Goal: Communication & Community: Share content

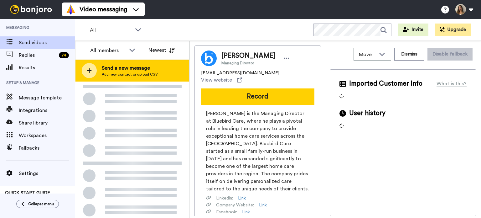
click at [115, 66] on span "Send a new message" at bounding box center [130, 68] width 56 height 8
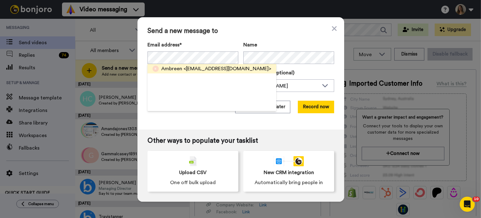
click at [197, 69] on span "<[EMAIL_ADDRESS][DOMAIN_NAME]>" at bounding box center [228, 69] width 88 height 8
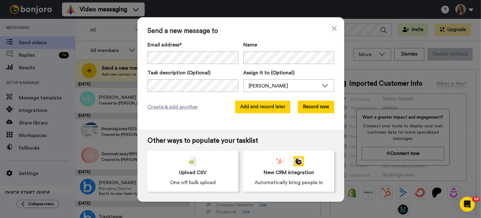
click at [266, 108] on button "Add and record later" at bounding box center [262, 107] width 55 height 13
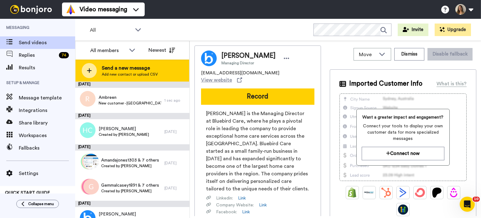
click at [139, 69] on span "Send a new message" at bounding box center [130, 68] width 56 height 8
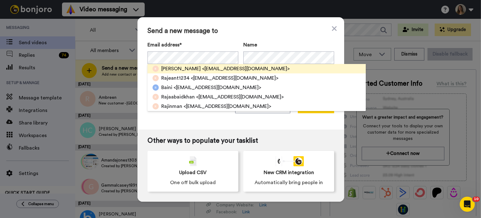
click at [180, 66] on span "[PERSON_NAME]" at bounding box center [180, 69] width 39 height 8
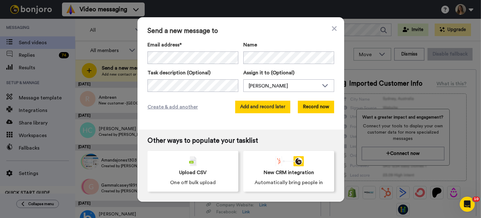
click at [258, 107] on button "Add and record later" at bounding box center [262, 107] width 55 height 13
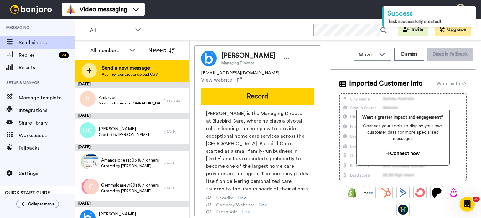
click at [122, 70] on span "Send a new message" at bounding box center [130, 68] width 56 height 8
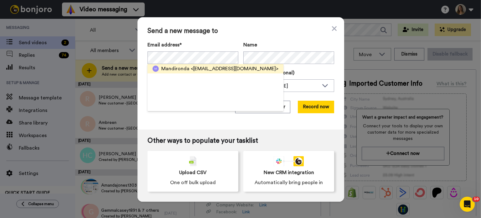
click at [216, 68] on span "<[EMAIL_ADDRESS][DOMAIN_NAME]>" at bounding box center [235, 69] width 88 height 8
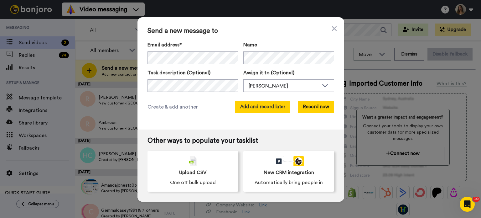
click at [270, 102] on button "Add and record later" at bounding box center [262, 107] width 55 height 13
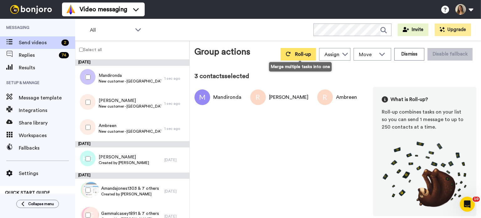
click at [300, 56] on span "Roll-up" at bounding box center [303, 54] width 16 height 5
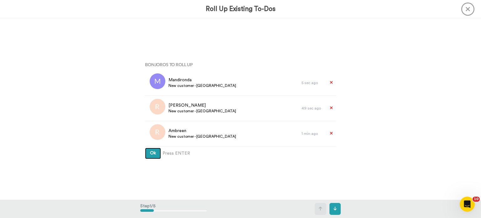
click at [145, 148] on button "Ok" at bounding box center [153, 153] width 16 height 11
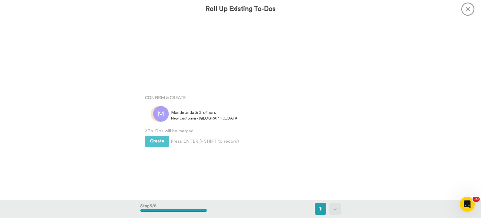
scroll to position [725, 0]
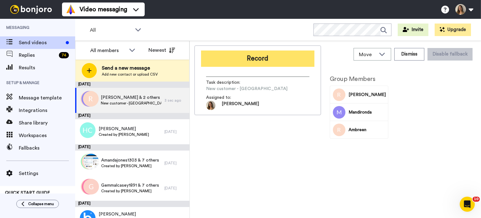
click at [281, 54] on button "Record" at bounding box center [257, 58] width 113 height 16
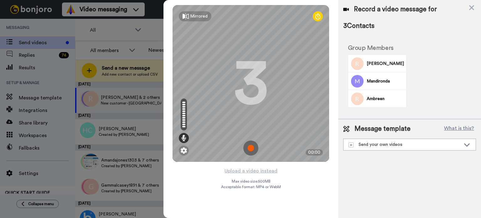
click at [249, 148] on img at bounding box center [251, 147] width 15 height 15
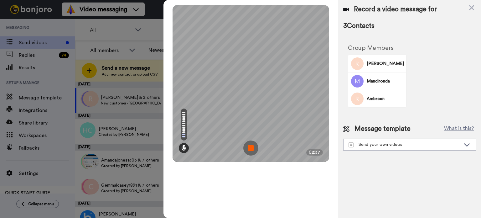
click at [252, 146] on img at bounding box center [251, 147] width 15 height 15
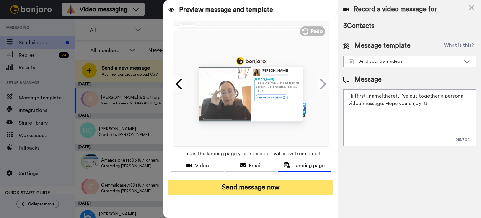
click at [246, 193] on button "Send message now" at bounding box center [251, 187] width 165 height 14
